Goal: Task Accomplishment & Management: Manage account settings

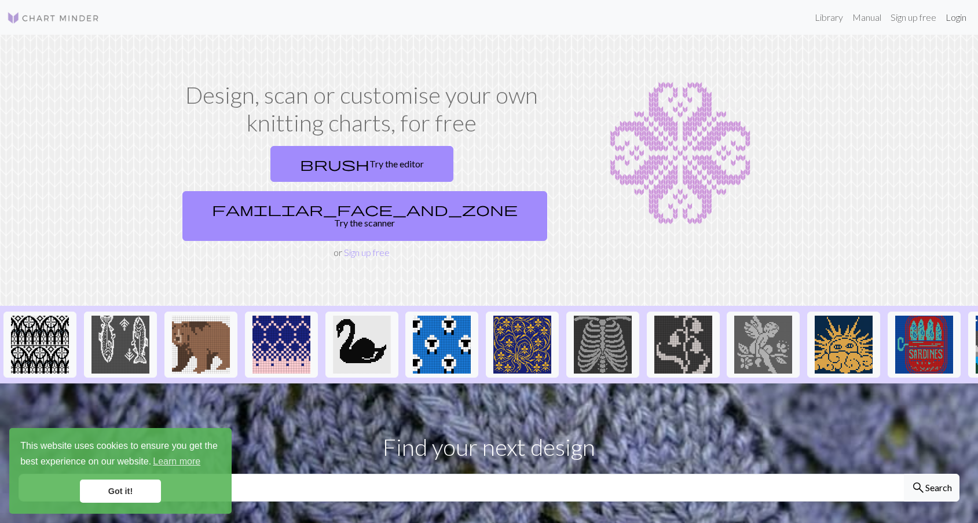
click at [955, 13] on link "Login" at bounding box center [956, 17] width 30 height 23
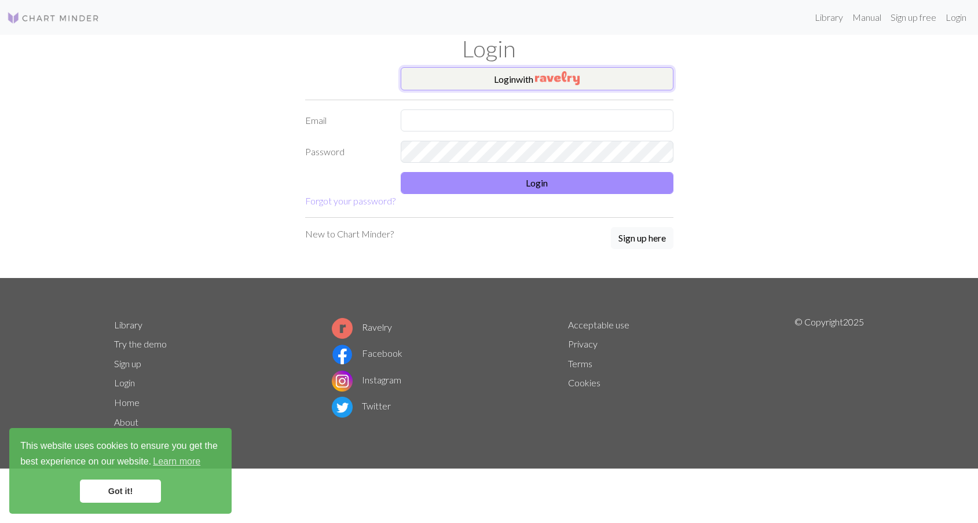
click at [540, 83] on img "button" at bounding box center [557, 78] width 45 height 14
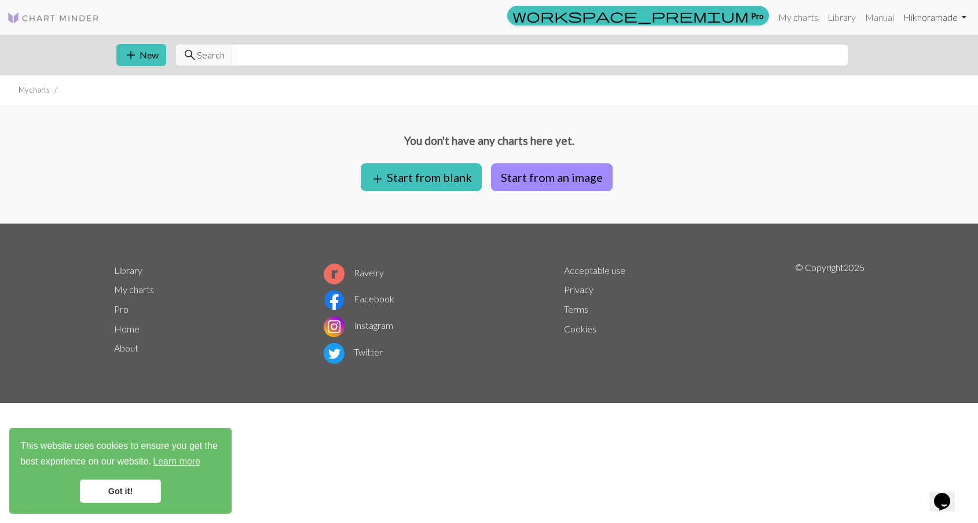
click at [952, 19] on link "Hi knoramade" at bounding box center [935, 17] width 72 height 23
click at [930, 87] on button "Logout" at bounding box center [923, 87] width 93 height 28
click at [941, 16] on link "Hi knoramade" at bounding box center [935, 17] width 72 height 23
click at [905, 90] on link "Logout" at bounding box center [904, 86] width 37 height 23
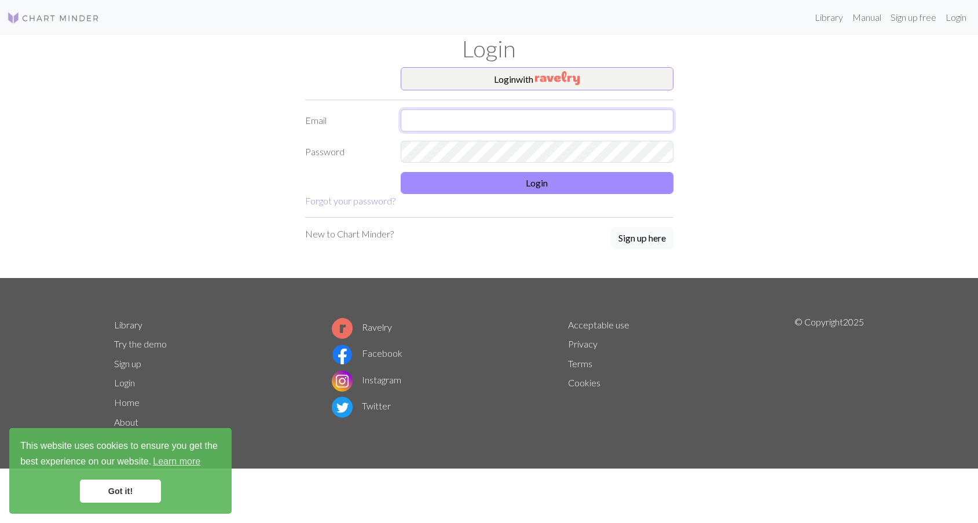
click at [468, 117] on input "text" at bounding box center [537, 120] width 273 height 22
type input "[EMAIL_ADDRESS][DOMAIN_NAME]"
click at [520, 178] on button "Login" at bounding box center [537, 183] width 273 height 22
